Goal: Task Accomplishment & Management: Manage account settings

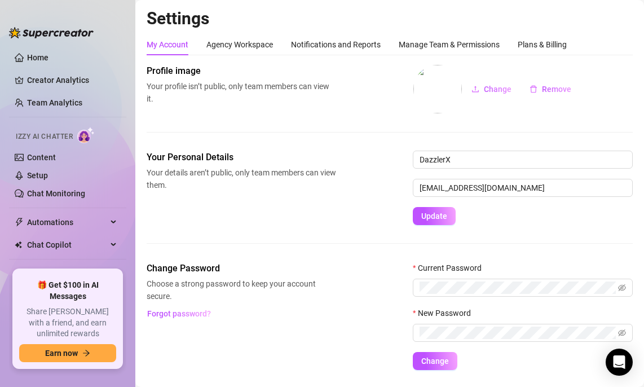
scroll to position [31, 0]
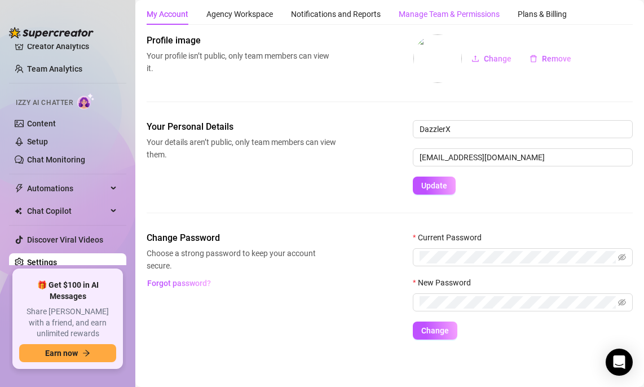
click at [420, 17] on div "Manage Team & Permissions" at bounding box center [449, 14] width 101 height 12
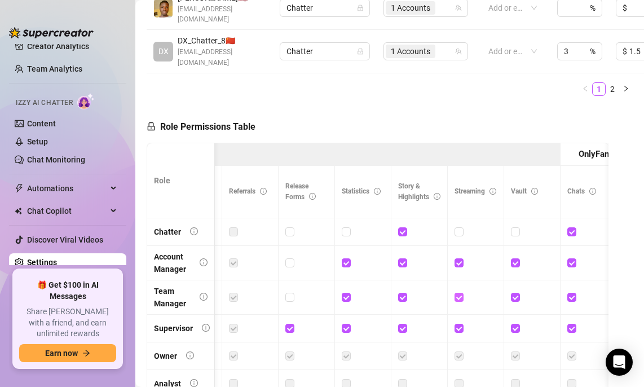
click at [460, 293] on span at bounding box center [459, 297] width 9 height 9
click at [460, 293] on input "checkbox" at bounding box center [459, 297] width 8 height 8
checkbox input "false"
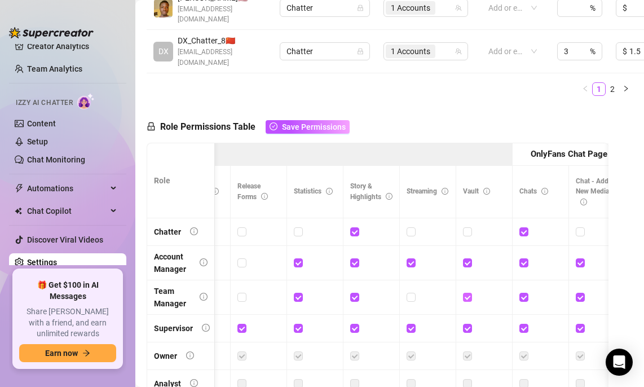
click at [467, 293] on input "checkbox" at bounding box center [467, 297] width 8 height 8
checkbox input "false"
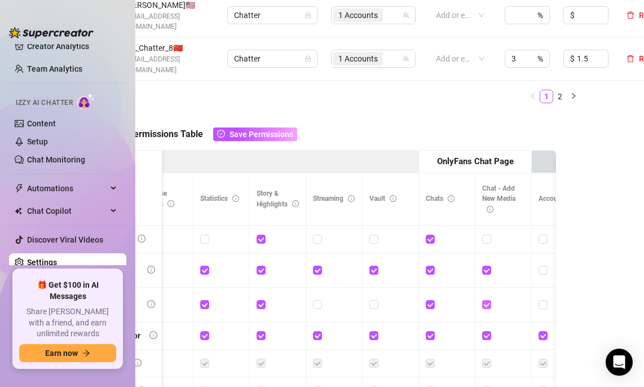
click at [486, 300] on input "checkbox" at bounding box center [486, 304] width 8 height 8
checkbox input "false"
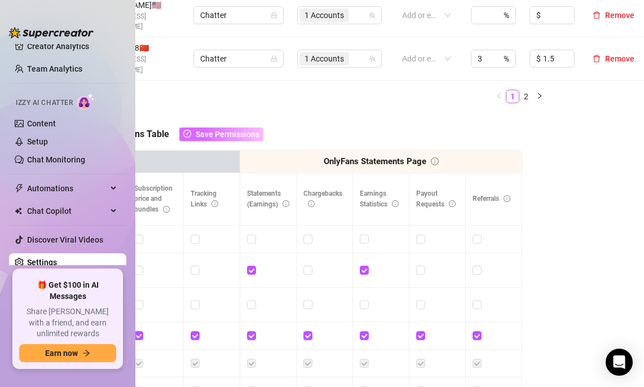
click at [244, 128] on button "Save Permissions" at bounding box center [221, 135] width 84 height 14
click at [244, 130] on span "Save Permissions" at bounding box center [228, 134] width 64 height 9
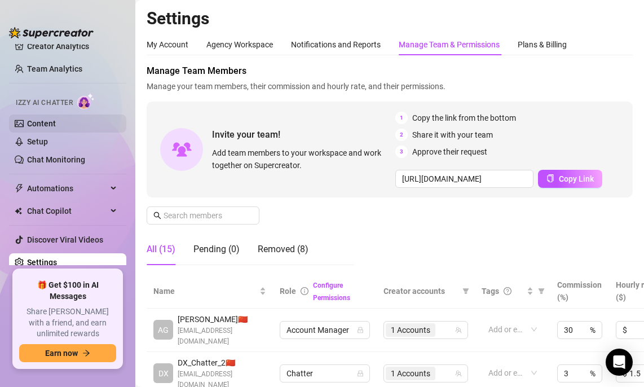
click at [59, 132] on ul "Content Setup Chat Monitoring" at bounding box center [67, 142] width 117 height 54
click at [56, 126] on link "Content" at bounding box center [41, 123] width 29 height 9
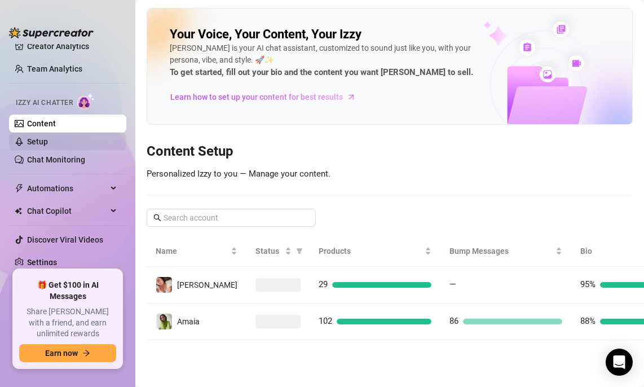
scroll to position [33, 0]
click at [48, 147] on link "Setup" at bounding box center [37, 142] width 21 height 9
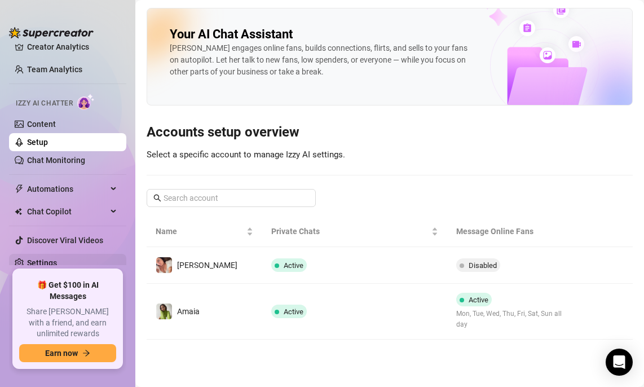
click at [57, 266] on link "Settings" at bounding box center [42, 262] width 30 height 9
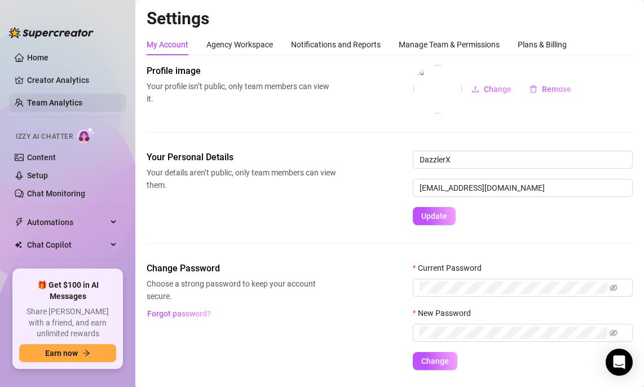
click at [74, 100] on link "Team Analytics" at bounding box center [54, 102] width 55 height 9
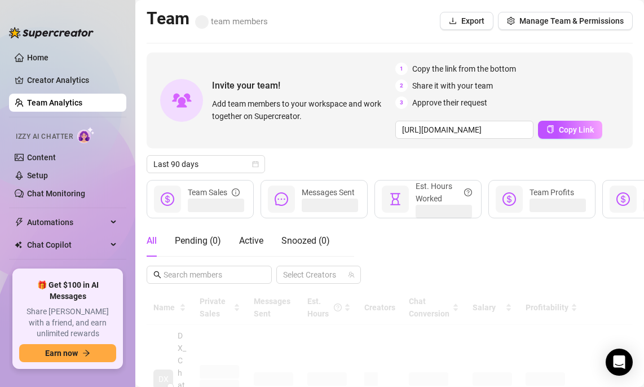
scroll to position [34, 0]
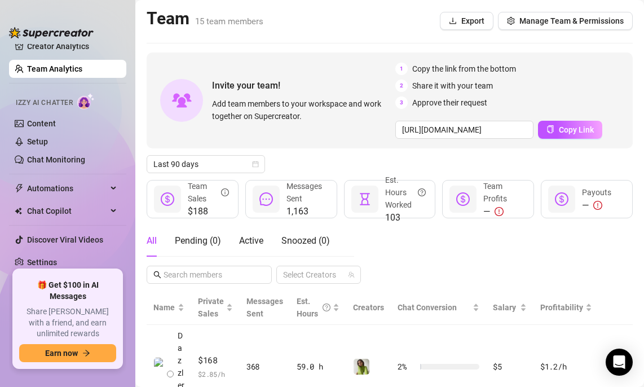
click at [54, 260] on link "Settings" at bounding box center [42, 262] width 30 height 9
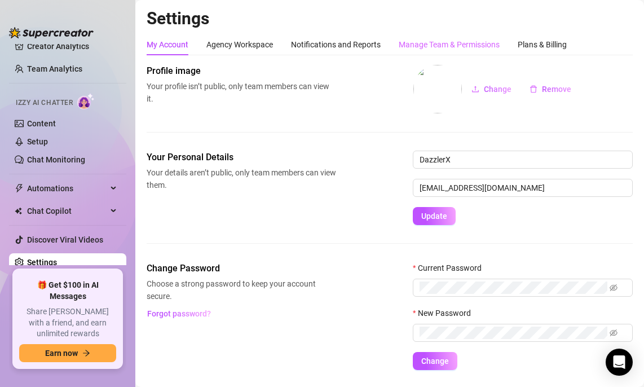
click at [436, 38] on div "Manage Team & Permissions" at bounding box center [449, 44] width 101 height 21
click at [436, 42] on div "Manage Team & Permissions" at bounding box center [449, 44] width 101 height 12
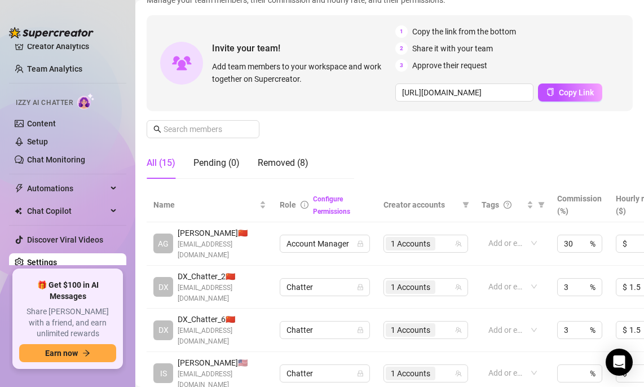
scroll to position [150, 0]
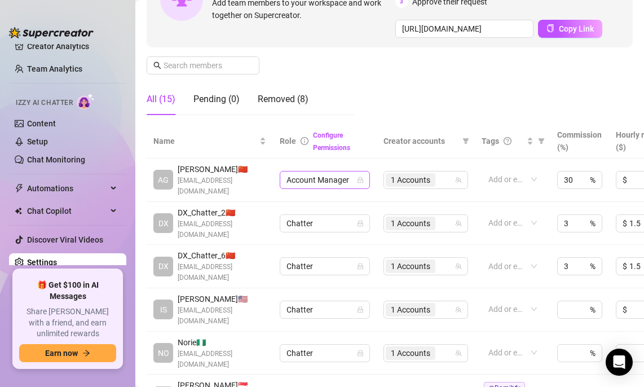
click at [362, 179] on icon "lock" at bounding box center [360, 180] width 7 height 7
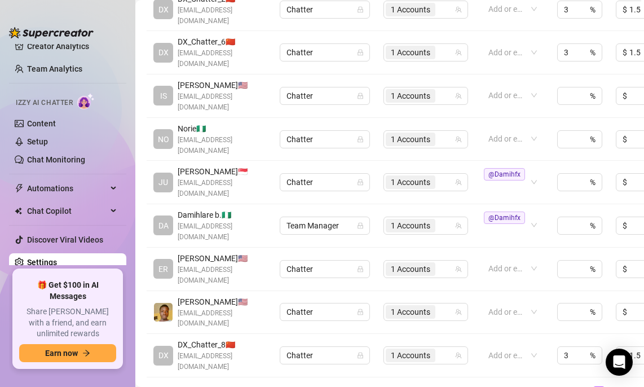
scroll to position [366, 0]
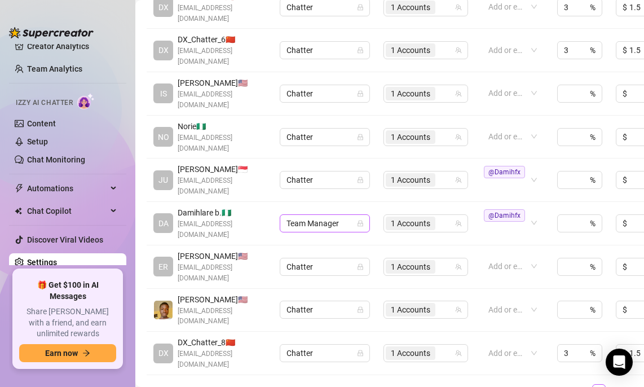
click at [342, 215] on span "Team Manager" at bounding box center [325, 223] width 77 height 17
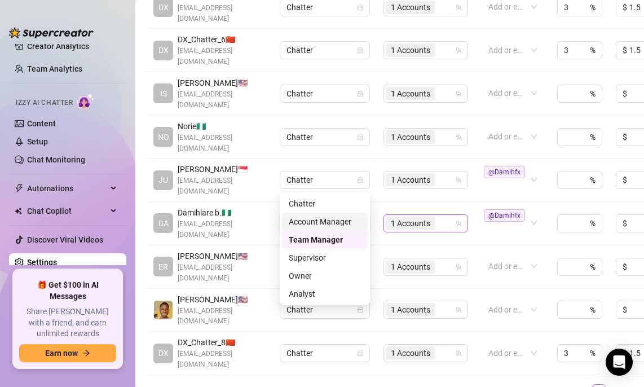
click at [443, 216] on div "1 Accounts" at bounding box center [420, 224] width 68 height 16
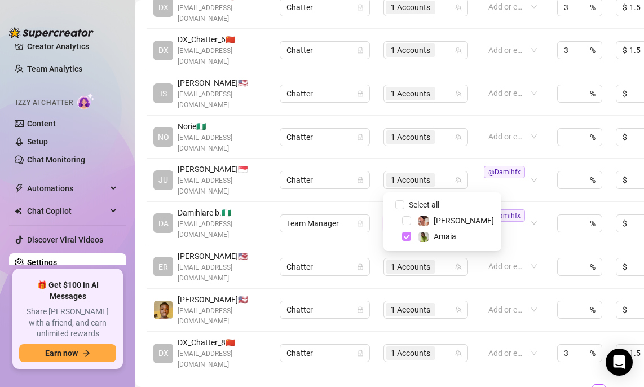
click at [410, 239] on span "Select tree node" at bounding box center [406, 236] width 9 height 9
click at [501, 209] on div "@Damihfx" at bounding box center [507, 223] width 46 height 29
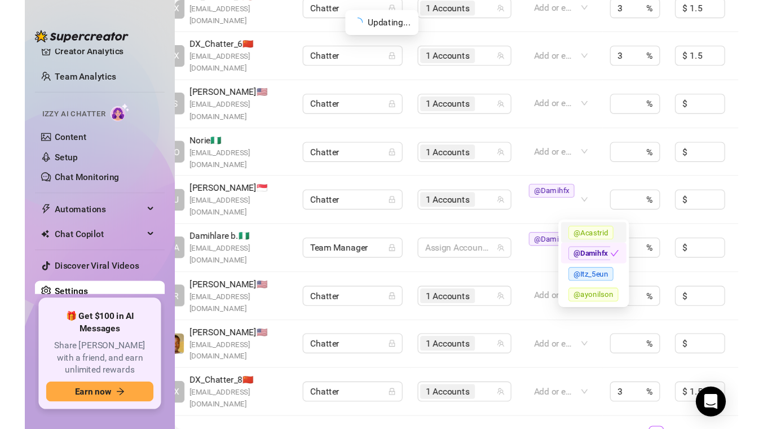
scroll to position [0, 0]
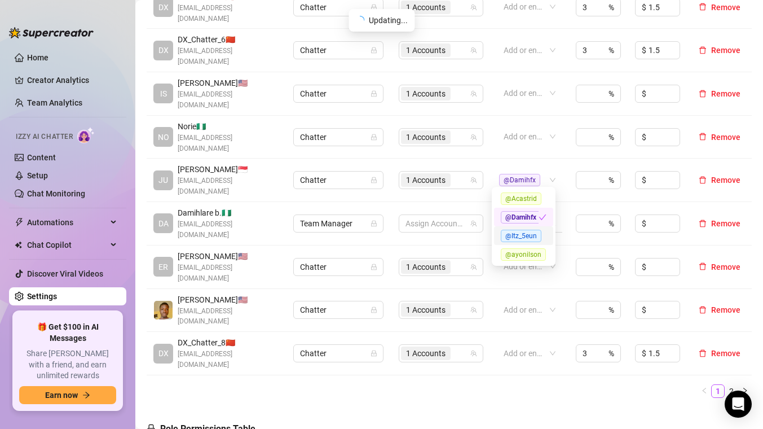
click at [528, 217] on span "@Damihfx" at bounding box center [519, 223] width 41 height 12
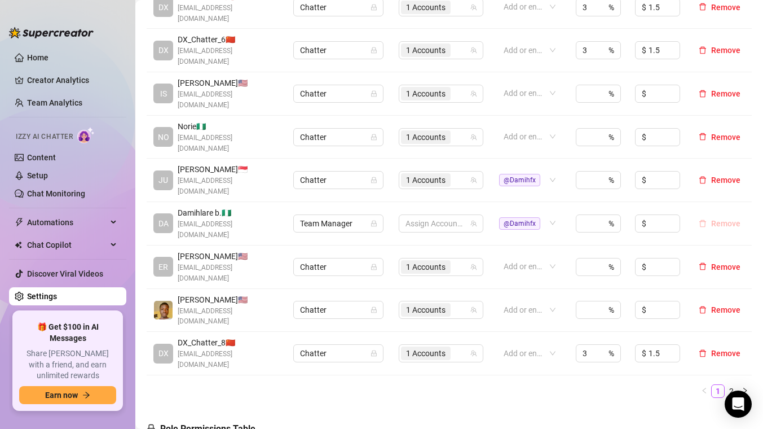
click at [644, 219] on span "Remove" at bounding box center [726, 223] width 29 height 9
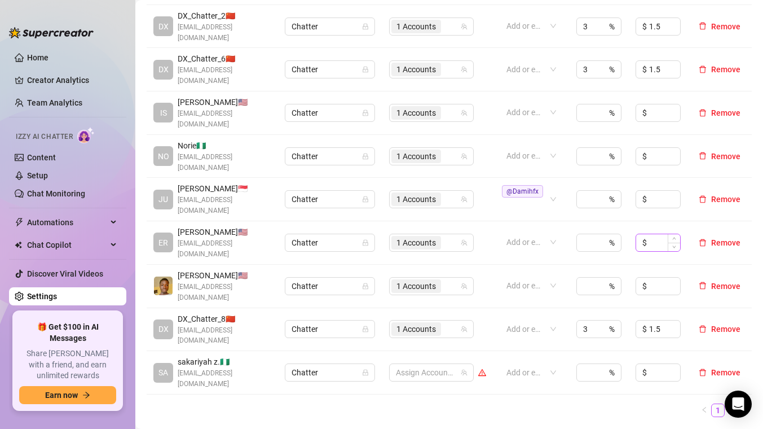
scroll to position [321, 0]
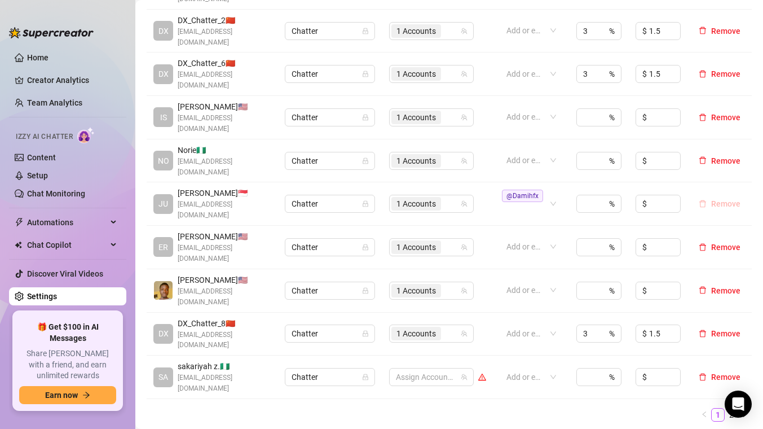
click at [644, 199] on span "Remove" at bounding box center [726, 203] width 29 height 9
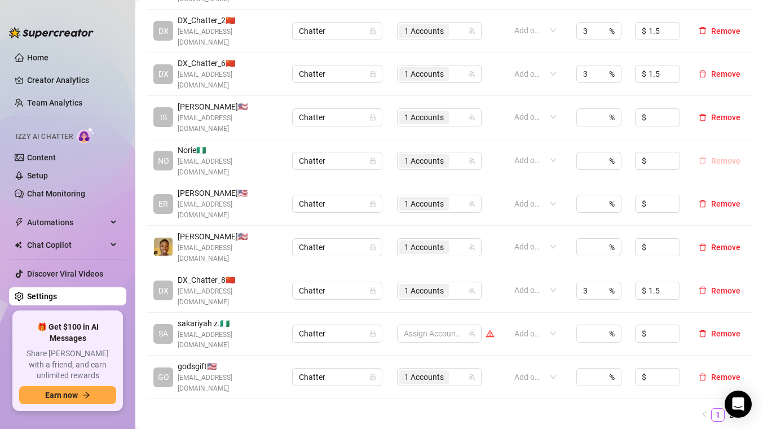
click at [644, 156] on span "Remove" at bounding box center [726, 160] width 29 height 9
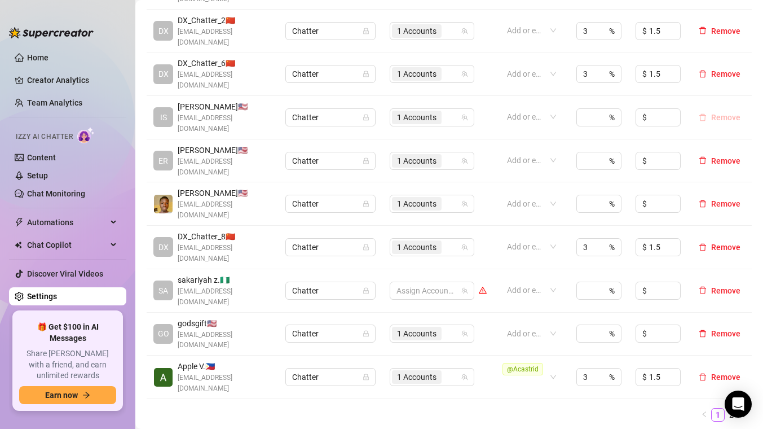
click at [644, 113] on span "Remove" at bounding box center [726, 117] width 29 height 9
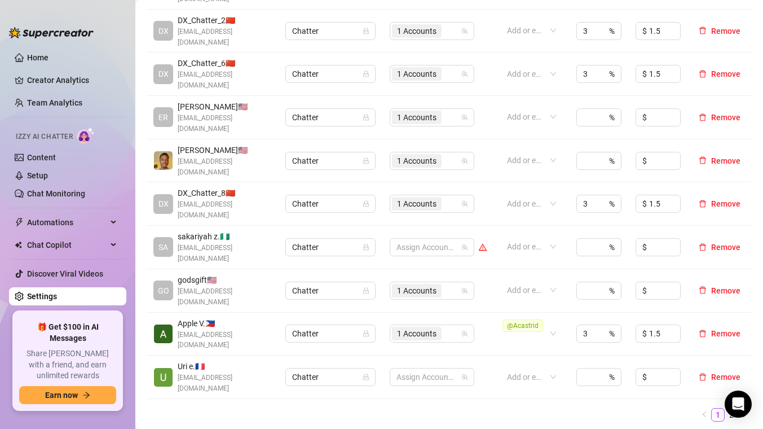
scroll to position [317, 0]
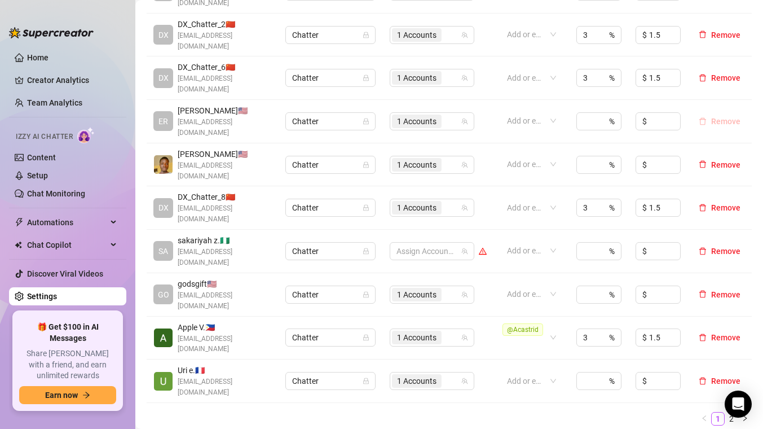
click at [644, 117] on span "Remove" at bounding box center [726, 121] width 29 height 9
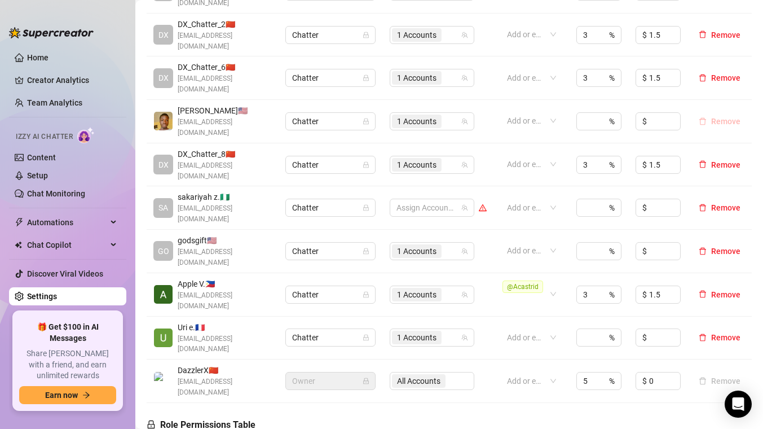
click at [644, 117] on span "Remove" at bounding box center [726, 121] width 29 height 9
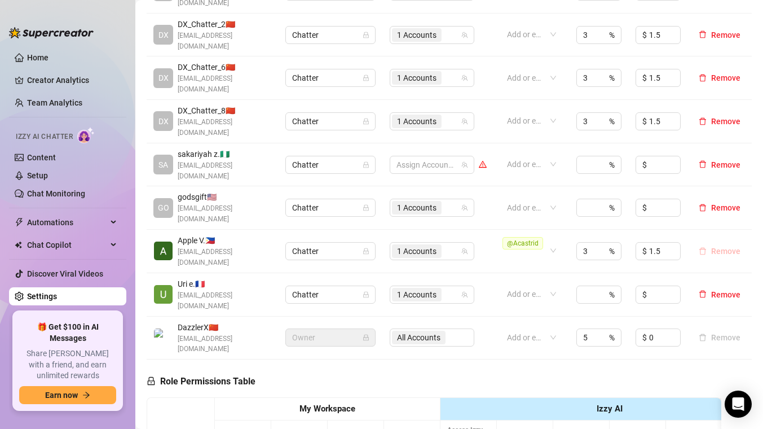
click at [644, 247] on span "Remove" at bounding box center [726, 251] width 29 height 9
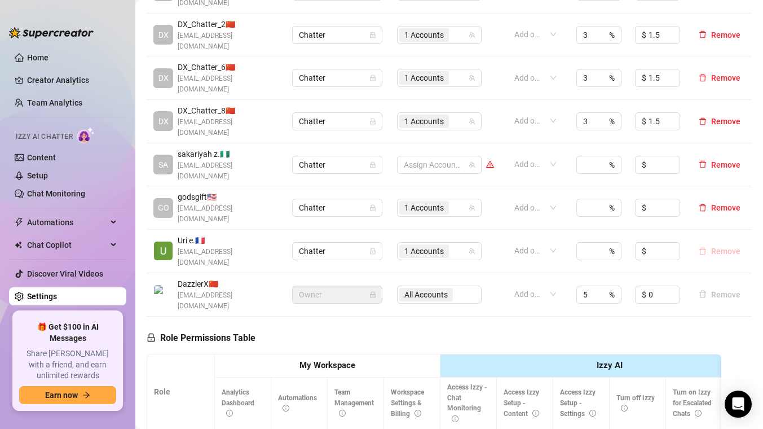
click at [644, 247] on span "Remove" at bounding box center [726, 251] width 29 height 9
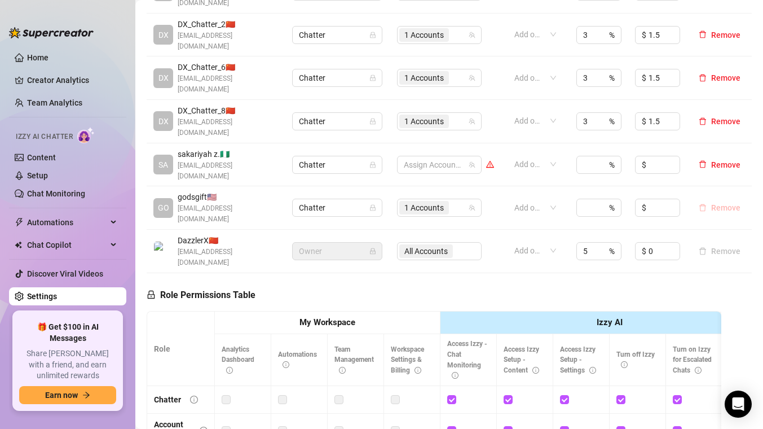
click at [644, 203] on span "Remove" at bounding box center [726, 207] width 29 height 9
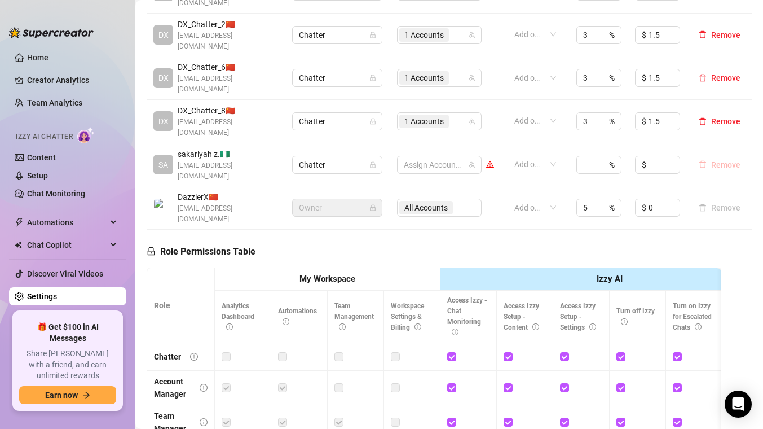
click at [644, 160] on span "Remove" at bounding box center [726, 164] width 29 height 9
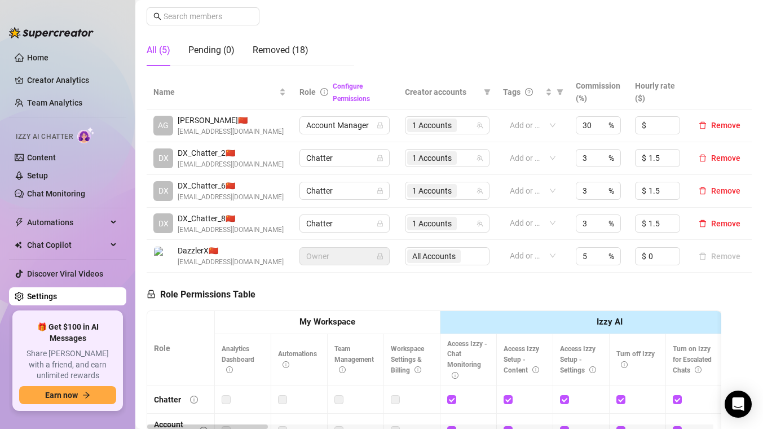
scroll to position [179, 0]
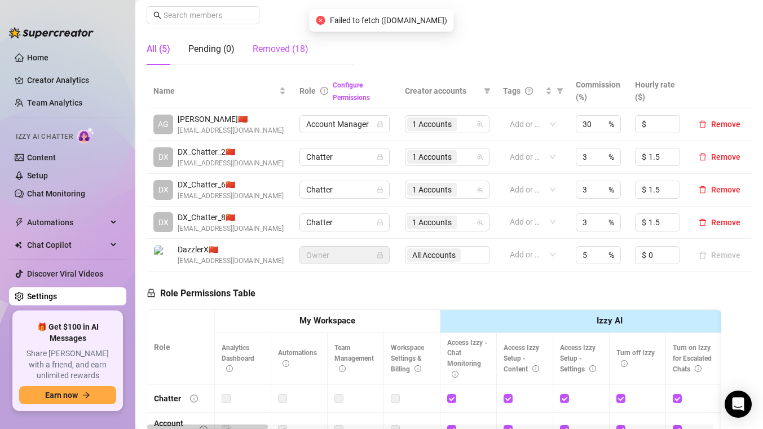
click at [282, 49] on div "Removed (18)" at bounding box center [281, 49] width 56 height 14
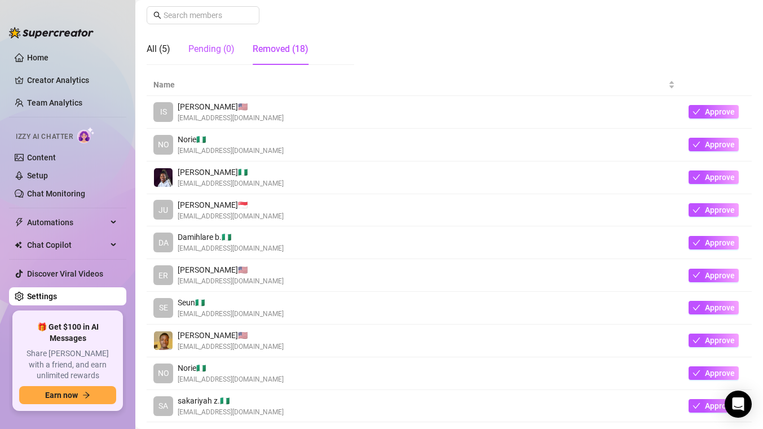
click at [216, 48] on div "Pending (0)" at bounding box center [211, 49] width 46 height 14
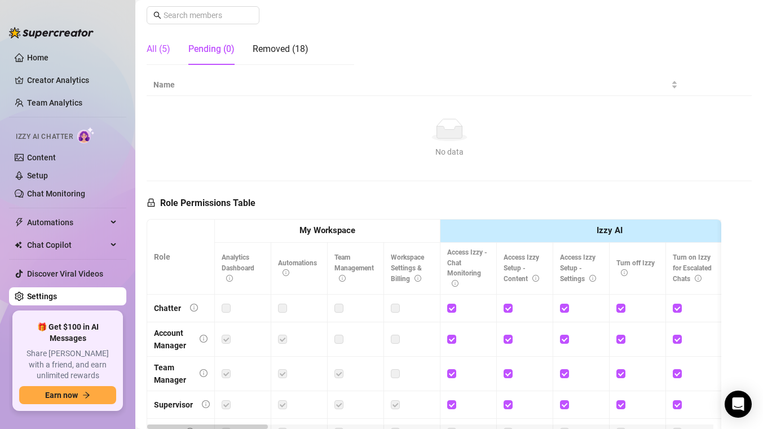
click at [164, 50] on div "All (5)" at bounding box center [159, 49] width 24 height 14
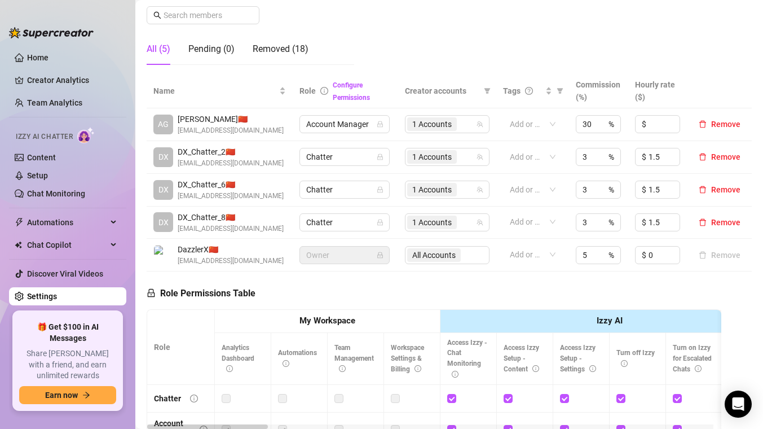
click at [337, 294] on div "Role Permissions Table Role My Workspace Izzy AI OnlyFans Side Menu OnlyFans Ch…" at bounding box center [434, 433] width 575 height 325
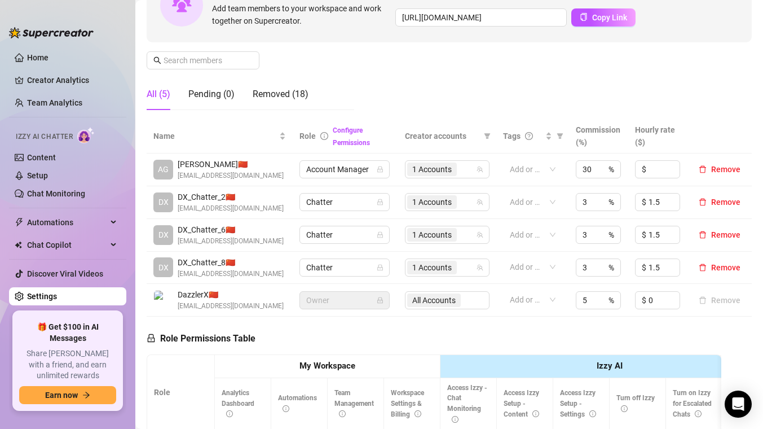
scroll to position [110, 0]
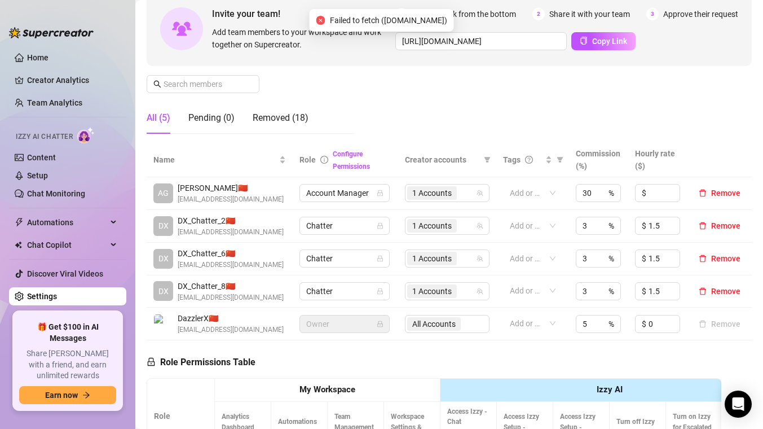
click at [474, 107] on div "Manage Team Members Manage your team members, their commission and hourly rate,…" at bounding box center [449, 48] width 605 height 188
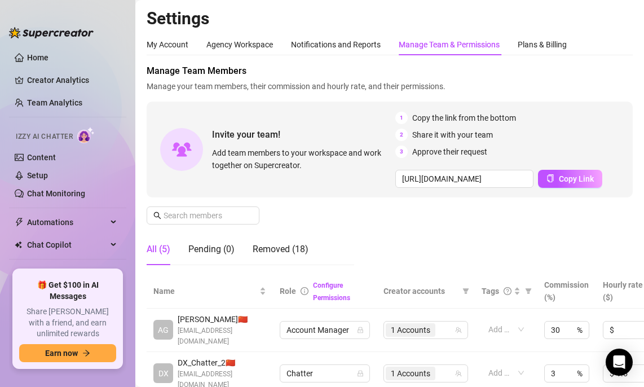
click at [361, 242] on div "Manage Team Members Manage your team members, their commission and hourly rate,…" at bounding box center [390, 169] width 486 height 210
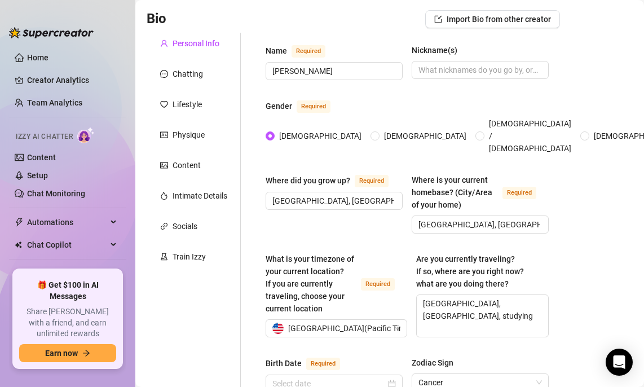
radio input "true"
type input "June 24th, 2006"
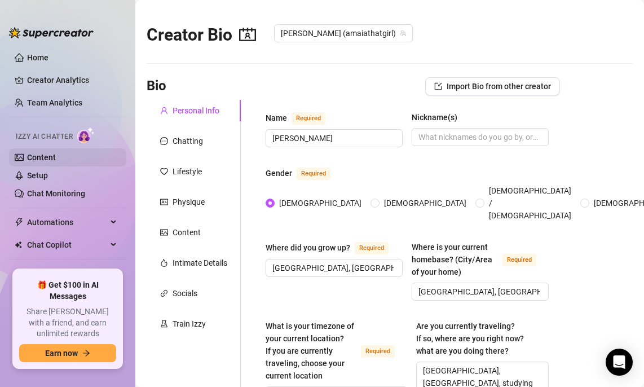
click at [46, 162] on link "Content" at bounding box center [41, 157] width 29 height 9
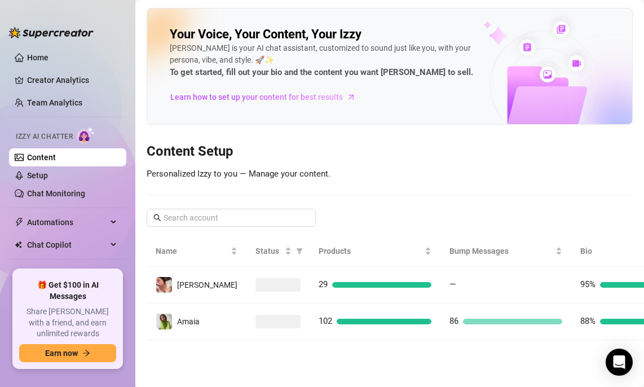
click at [307, 127] on div "Your Voice, Your Content, Your Izzy Izzy is your AI chat assistant, customized …" at bounding box center [390, 174] width 486 height 332
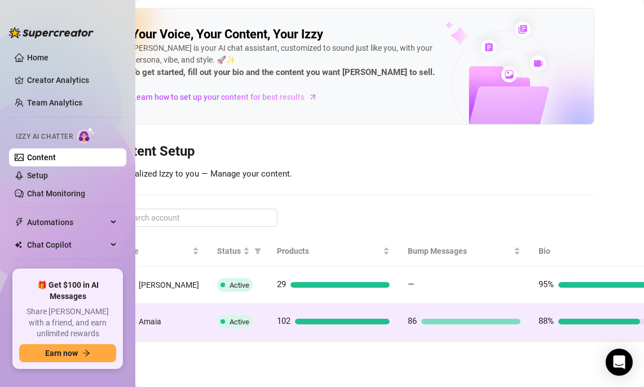
scroll to position [0, 52]
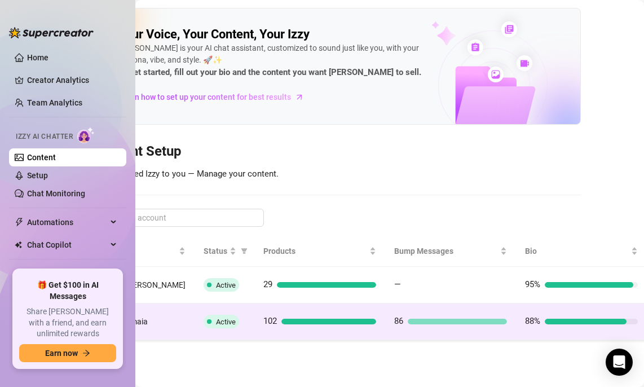
click at [553, 314] on td "88%" at bounding box center [581, 322] width 131 height 37
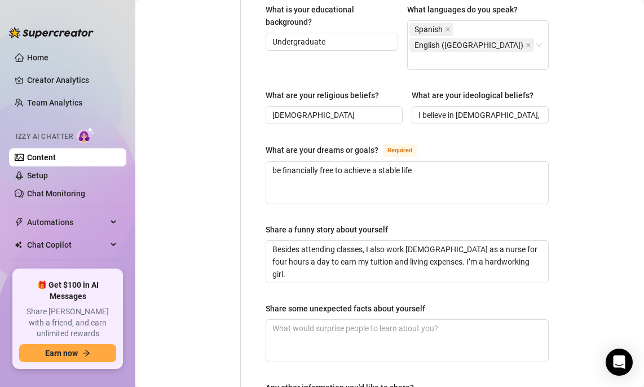
scroll to position [673, 0]
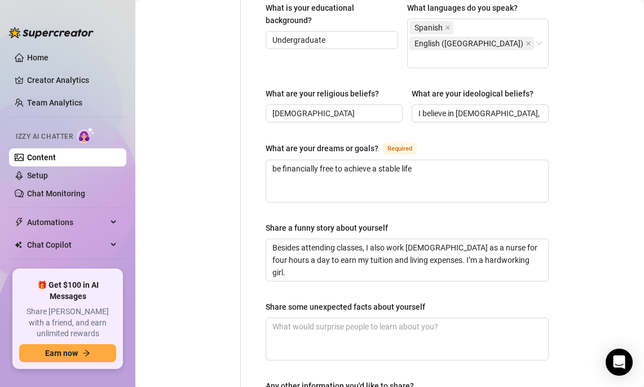
click at [393, 143] on span "Required" at bounding box center [400, 149] width 34 height 12
click at [393, 160] on textarea "be financially free to achieve a stable life" at bounding box center [407, 181] width 282 height 42
click at [437, 160] on textarea "be financially free to achieve a stable life" at bounding box center [407, 181] width 282 height 42
type textarea "be financially free to achieve a stable life，"
type textarea "be financially free to achieve a stable life"
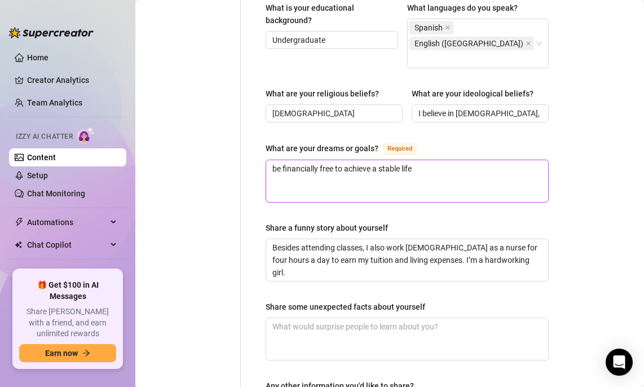
type textarea "be financially free to achieve a stable life，"
type textarea "be financially free to achieve a stable life"
type textarea "be financially free to achieve a stable life，"
type textarea "be financially free to achieve a stable life"
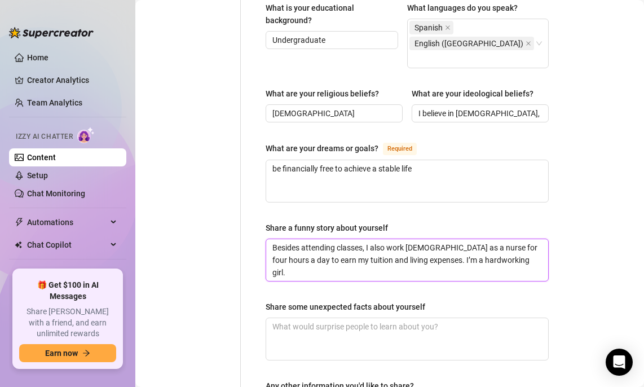
click at [405, 239] on textarea "Besides attending classes, I also work part-time as a nurse for four hours a da…" at bounding box center [407, 260] width 282 height 42
click at [406, 239] on textarea "Besides attending classes, I also work part-time as a nurse for four hours a da…" at bounding box center [407, 260] width 282 height 42
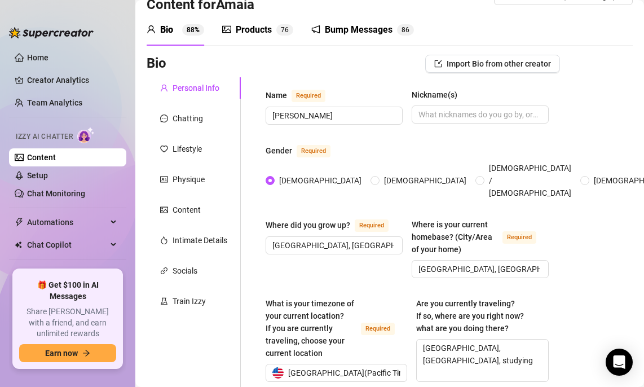
scroll to position [0, 0]
